Goal: Information Seeking & Learning: Check status

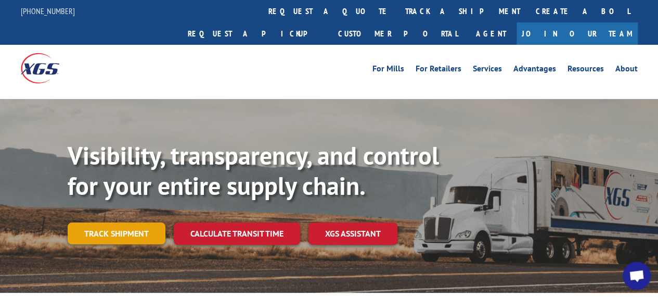
click at [103, 222] on link "Track shipment" at bounding box center [117, 233] width 98 height 22
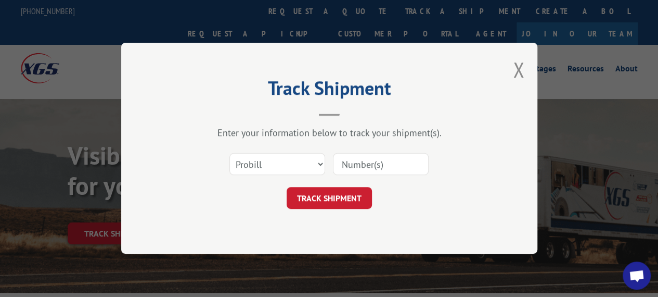
click at [379, 166] on input at bounding box center [381, 164] width 96 height 22
paste input "5875659"
type input "5875659"
drag, startPoint x: 386, startPoint y: 166, endPoint x: 332, endPoint y: 166, distance: 54.1
click at [332, 166] on div "Select category... Probill BOL PO 5875659" at bounding box center [329, 164] width 312 height 34
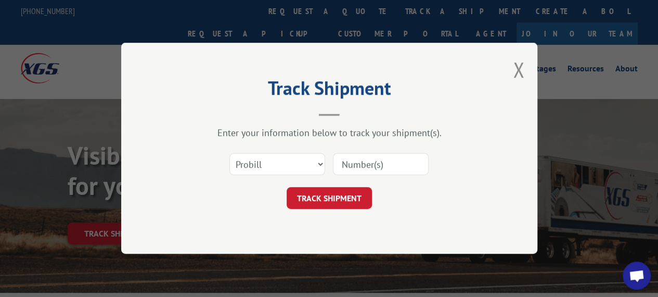
paste input "2853882"
type input "2853882"
click at [292, 163] on select "Select category... Probill BOL PO" at bounding box center [277, 164] width 96 height 22
select select "bol"
click at [229, 153] on select "Select category... Probill BOL PO" at bounding box center [277, 164] width 96 height 22
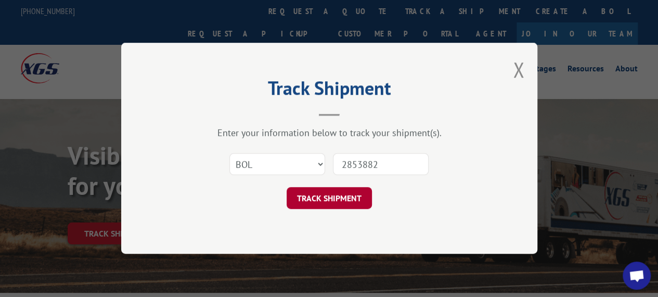
click at [324, 191] on button "TRACK SHIPMENT" at bounding box center [329, 198] width 85 height 22
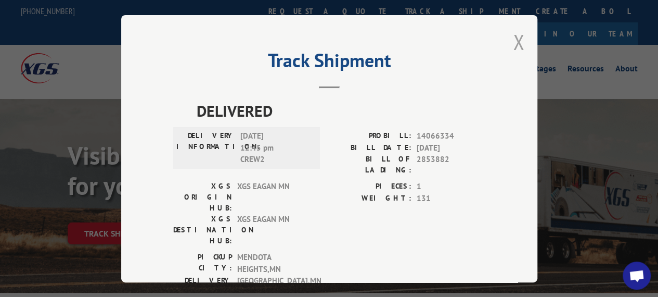
click at [515, 40] on button "Close modal" at bounding box center [518, 42] width 11 height 28
